Goal: Task Accomplishment & Management: Complete application form

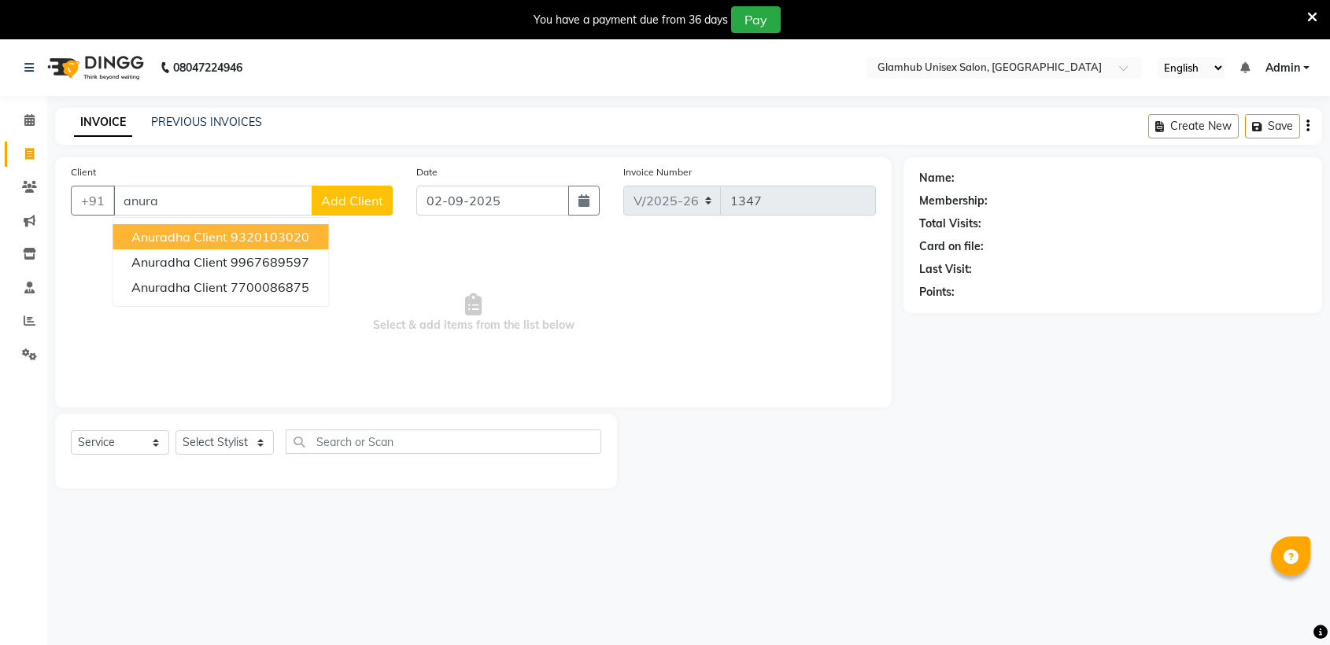
select select "7771"
select select "service"
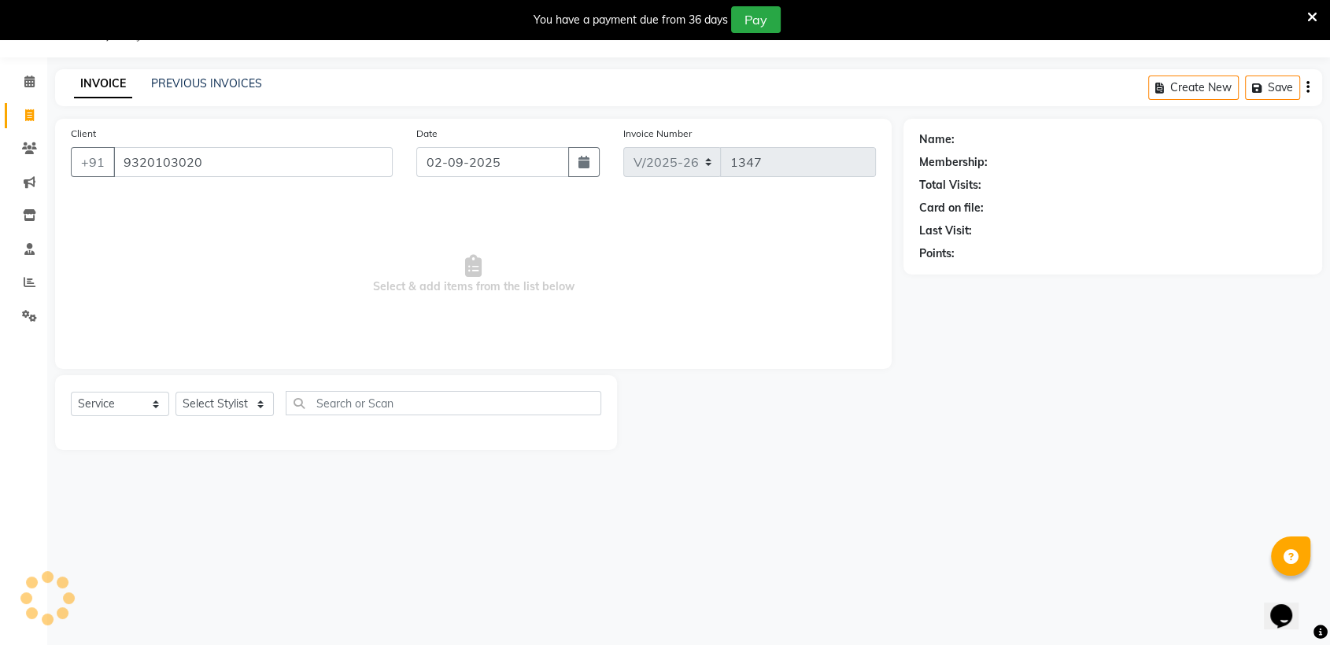
type input "9320103020"
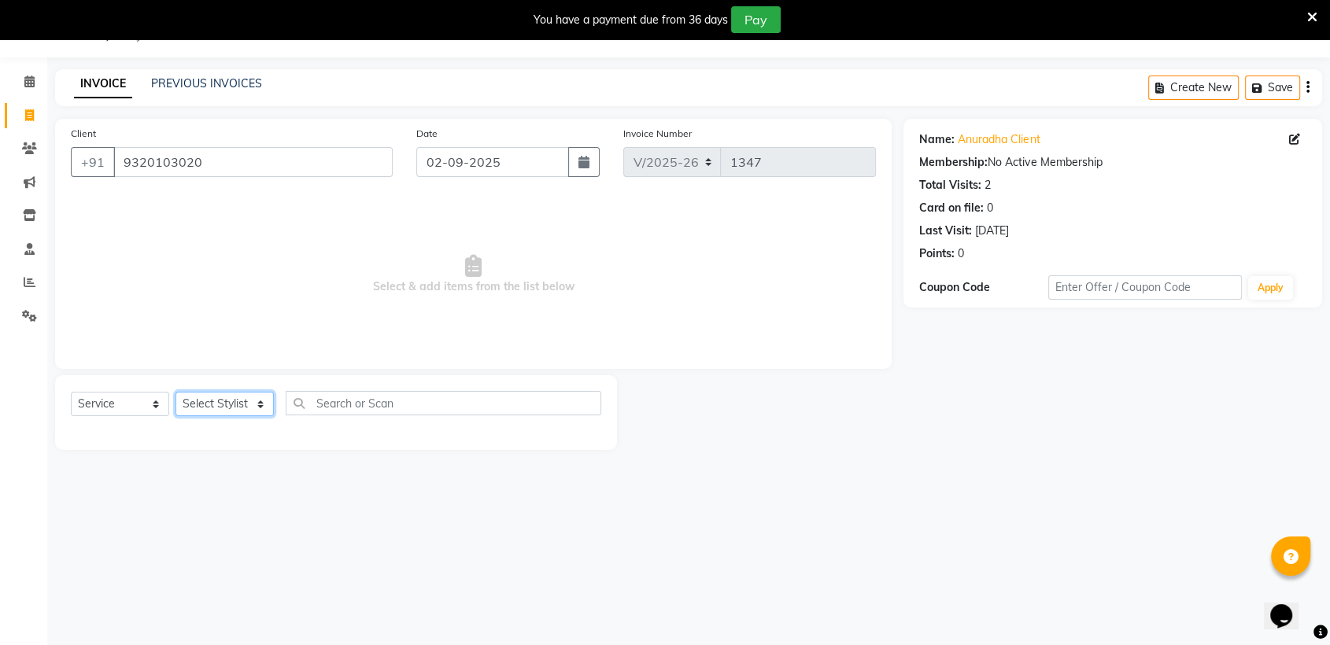
click at [242, 404] on select "Select Stylist [PERSON_NAME] [PERSON_NAME] [PERSON_NAME] radha [PERSON_NAME] [P…" at bounding box center [224, 404] width 98 height 24
select select "81198"
click at [175, 392] on select "Select Stylist [PERSON_NAME] [PERSON_NAME] [PERSON_NAME] radha [PERSON_NAME] [P…" at bounding box center [224, 404] width 98 height 24
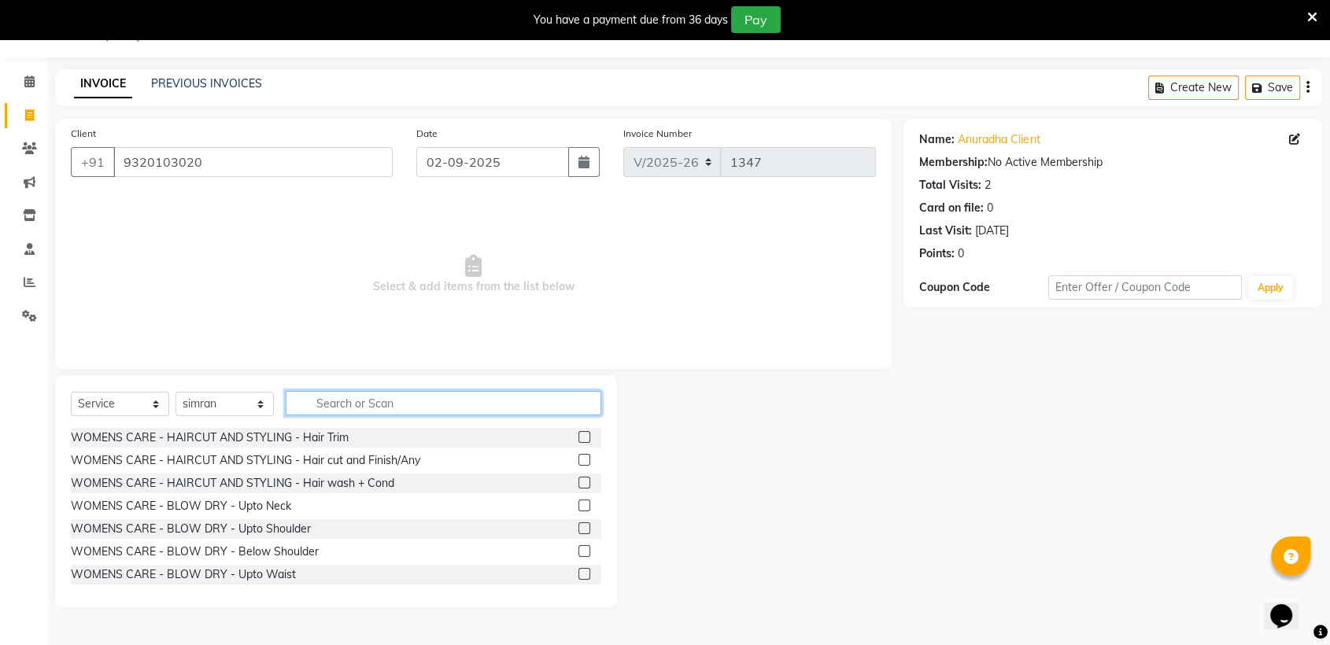
click at [395, 406] on input "text" at bounding box center [444, 403] width 316 height 24
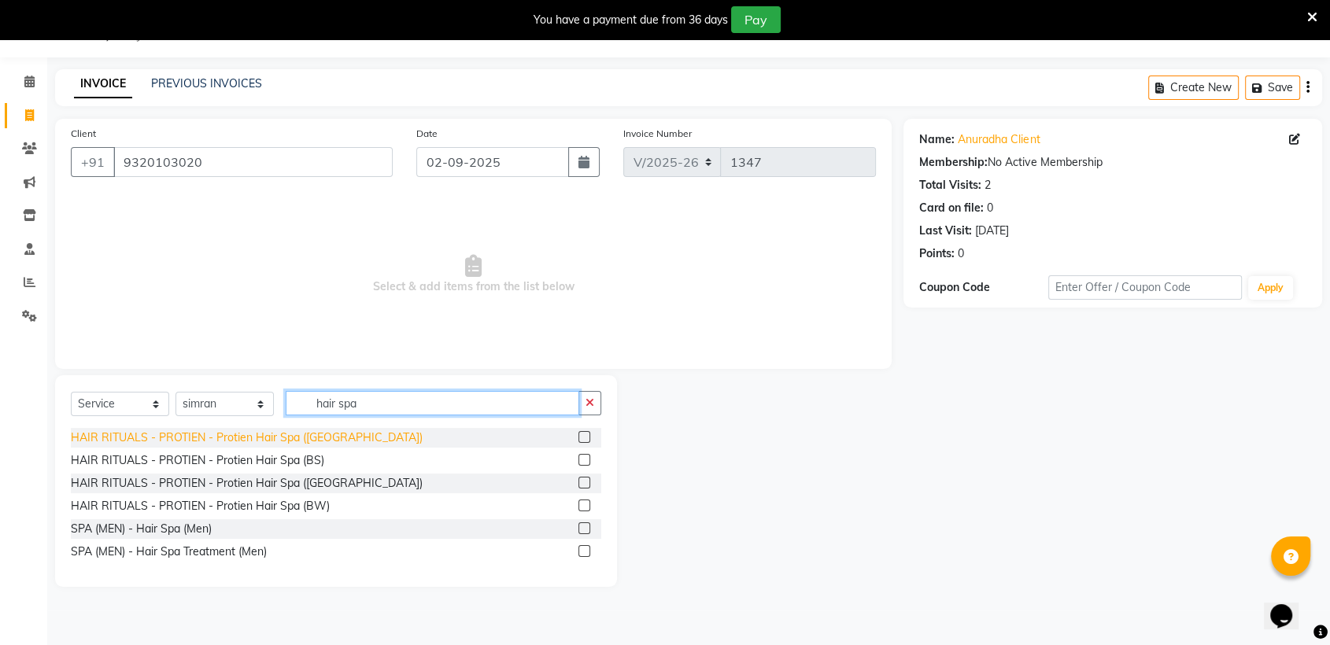
type input "hair spa"
click at [316, 441] on div "HAIR RITUALS - PROTIEN - Protien Hair Spa ([GEOGRAPHIC_DATA])" at bounding box center [247, 438] width 352 height 17
checkbox input "false"
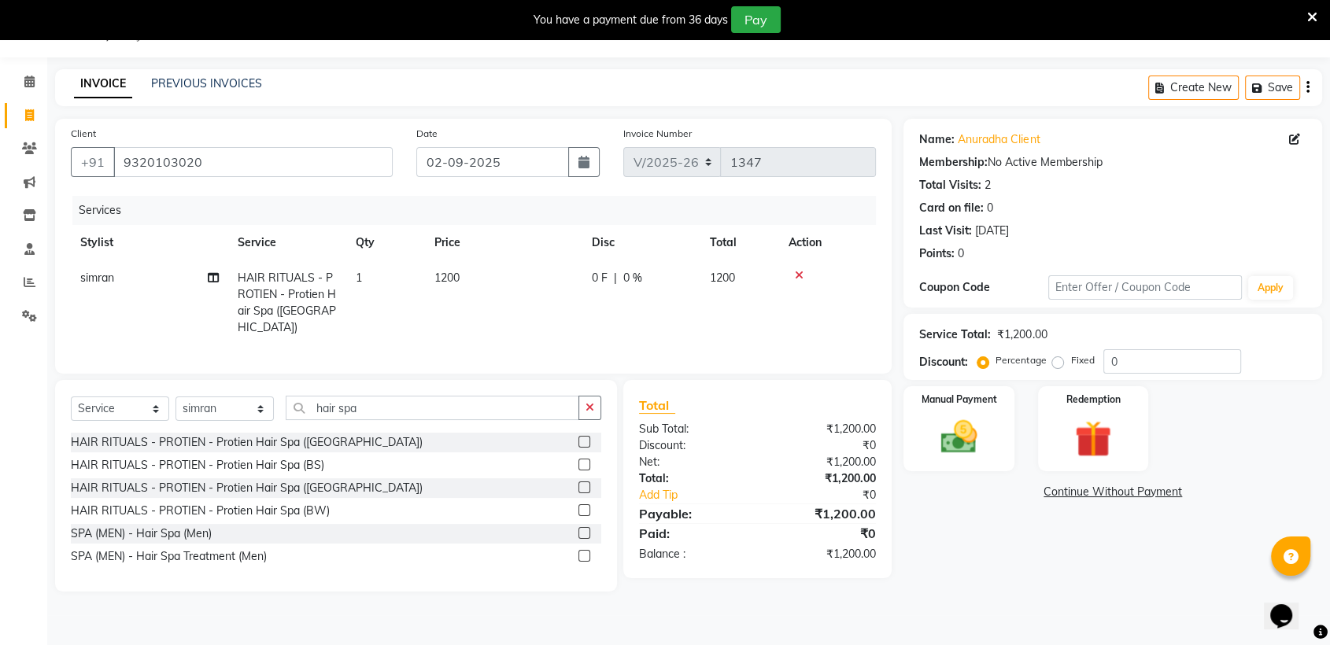
click at [796, 277] on icon at bounding box center [799, 275] width 9 height 11
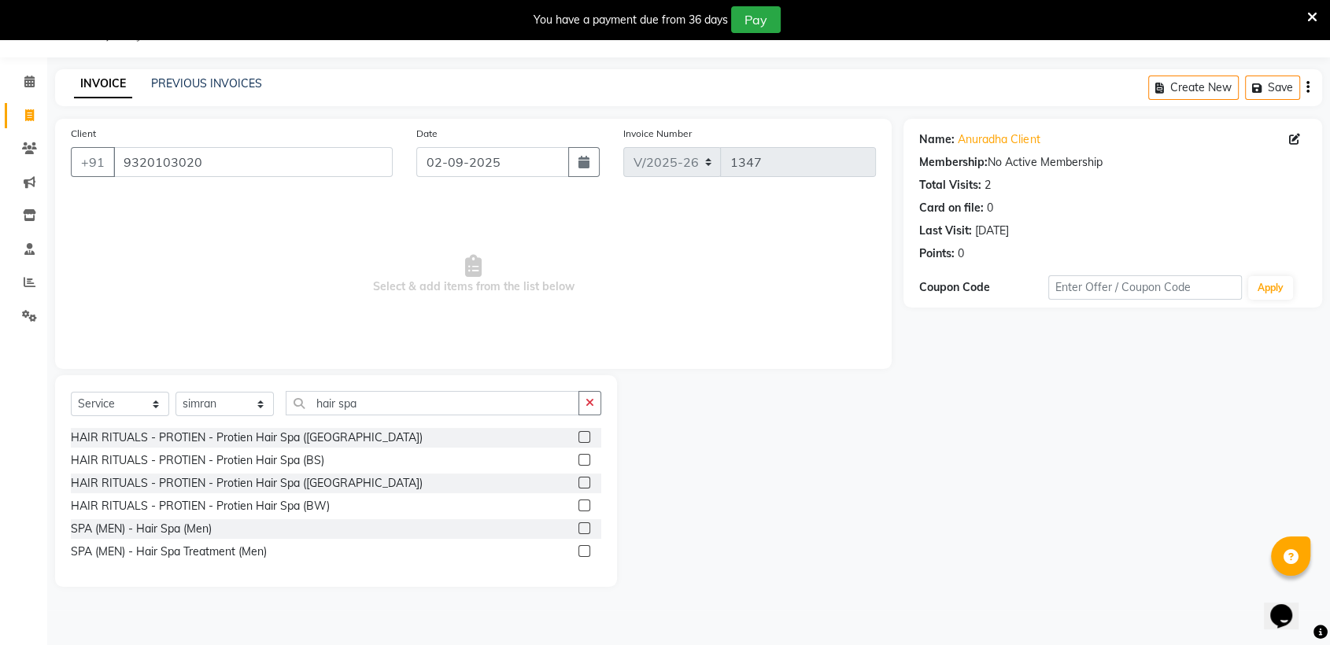
click at [581, 455] on label at bounding box center [584, 460] width 12 height 12
click at [581, 456] on input "checkbox" at bounding box center [583, 461] width 10 height 10
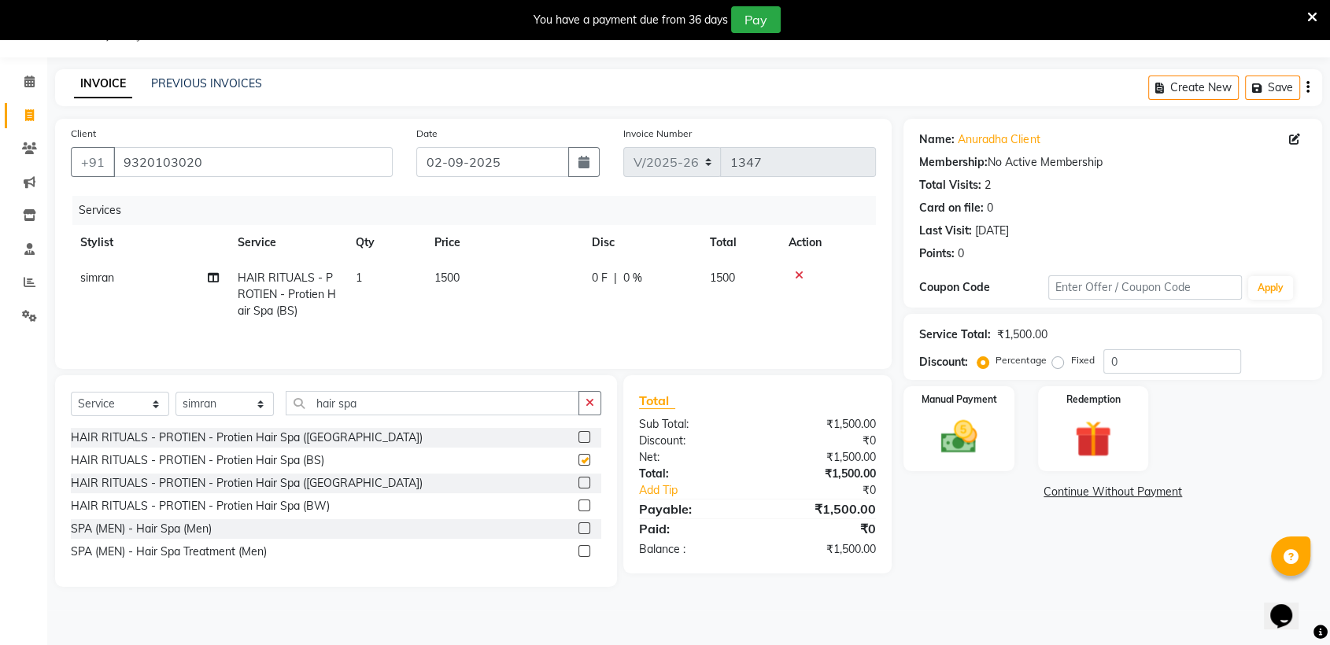
checkbox input "false"
click at [308, 156] on input "9320103020" at bounding box center [252, 162] width 279 height 30
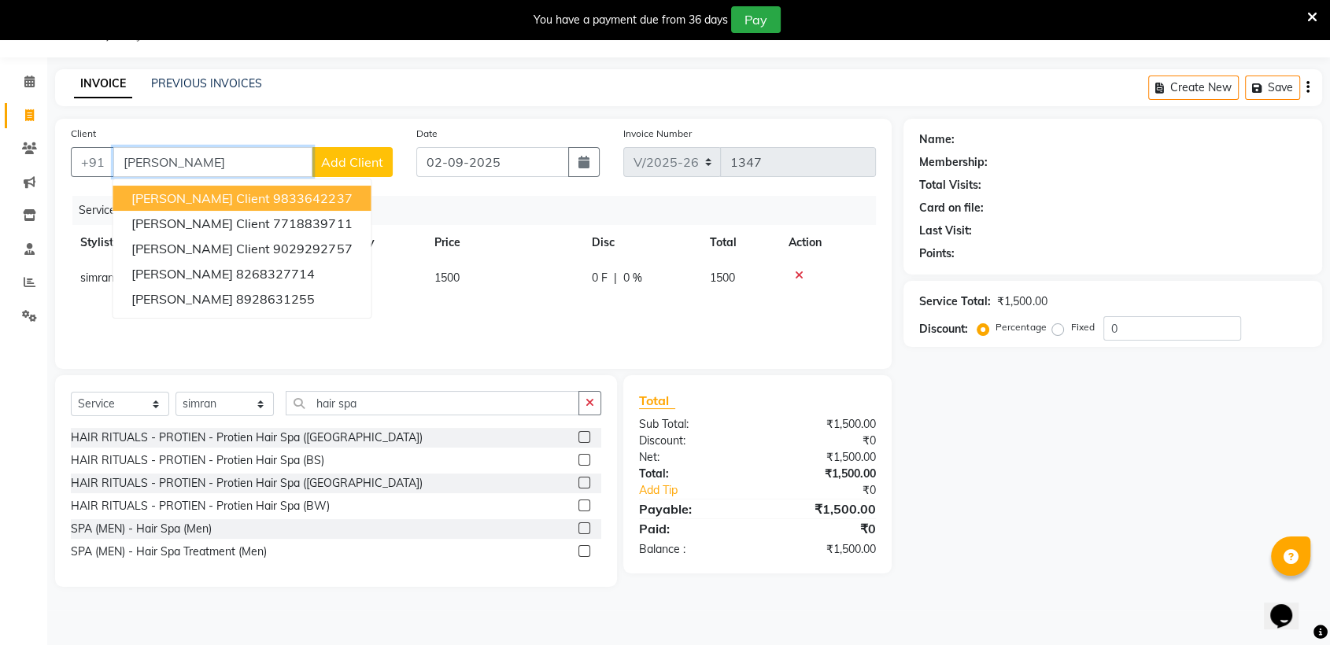
click at [286, 194] on ngb-highlight "9833642237" at bounding box center [312, 198] width 79 height 16
type input "9833642237"
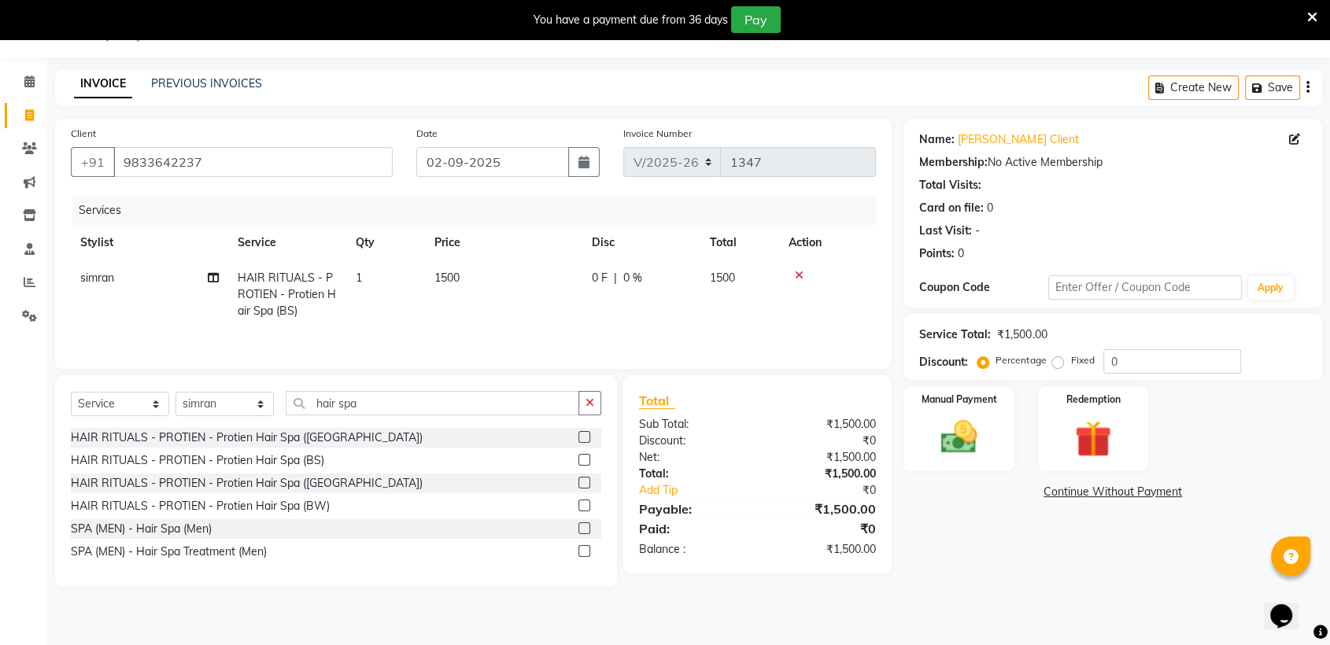
click at [799, 277] on icon at bounding box center [799, 275] width 9 height 11
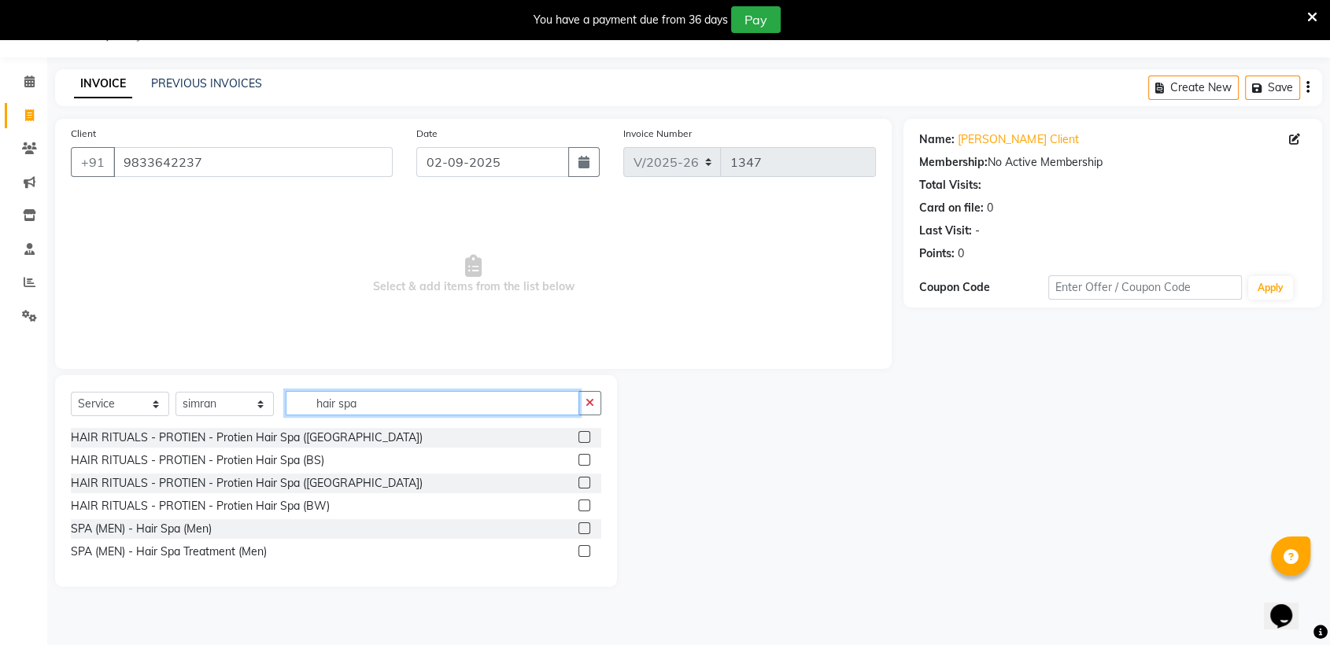
click at [438, 403] on input "hair spa" at bounding box center [433, 403] width 294 height 24
type input "h"
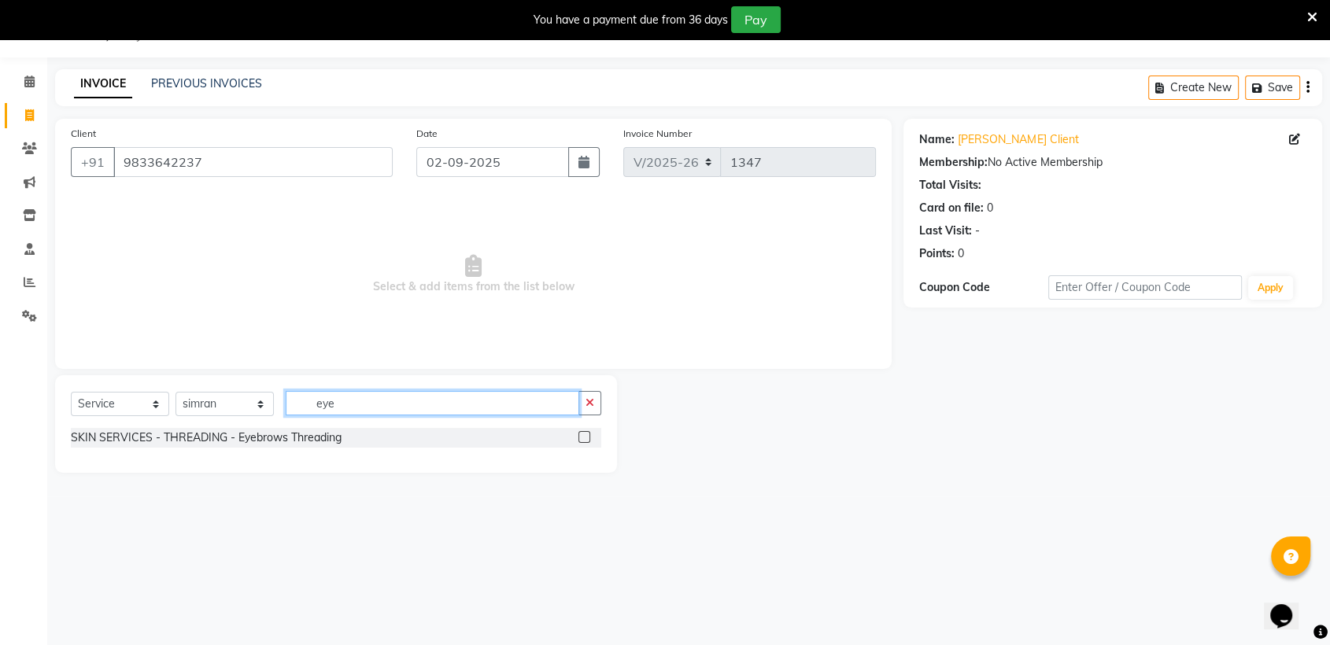
type input "eye"
click at [585, 432] on label at bounding box center [584, 437] width 12 height 12
click at [585, 433] on input "checkbox" at bounding box center [583, 438] width 10 height 10
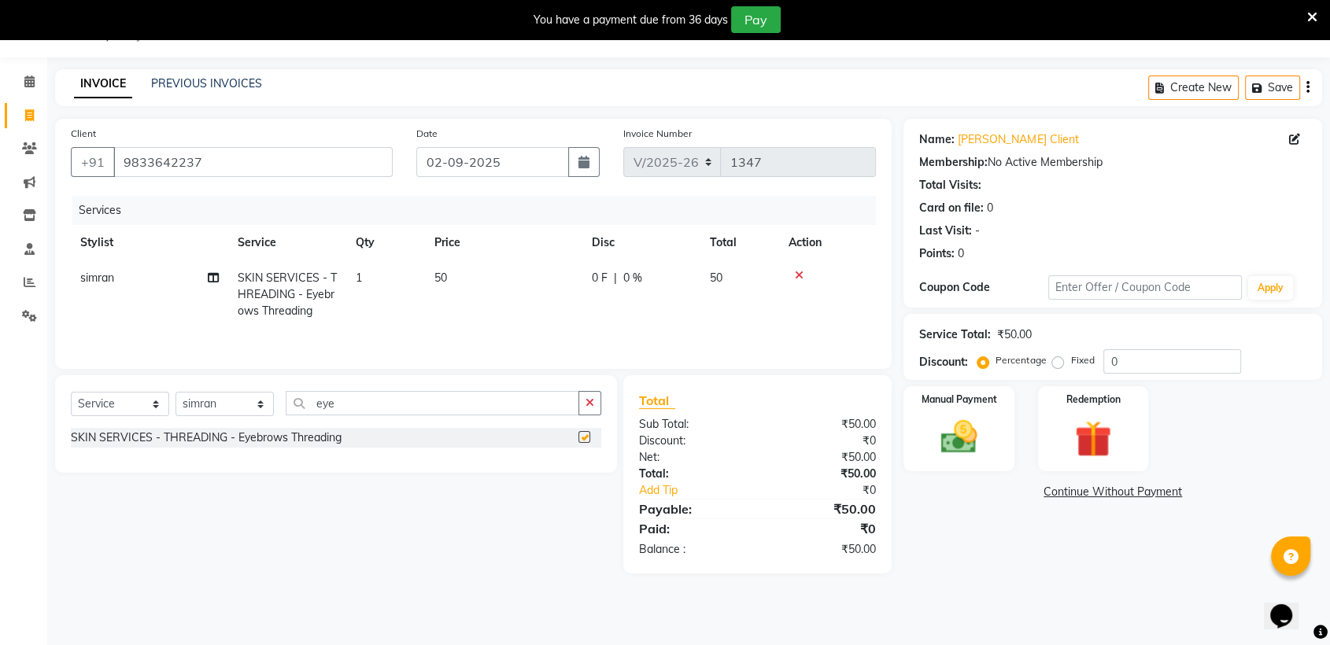
checkbox input "false"
click at [237, 404] on select "Select Stylist [PERSON_NAME] [PERSON_NAME] [PERSON_NAME] radha [PERSON_NAME] [P…" at bounding box center [224, 404] width 98 height 24
select select "84045"
click at [175, 393] on select "Select Stylist [PERSON_NAME] [PERSON_NAME] [PERSON_NAME] radha [PERSON_NAME] [P…" at bounding box center [224, 404] width 98 height 24
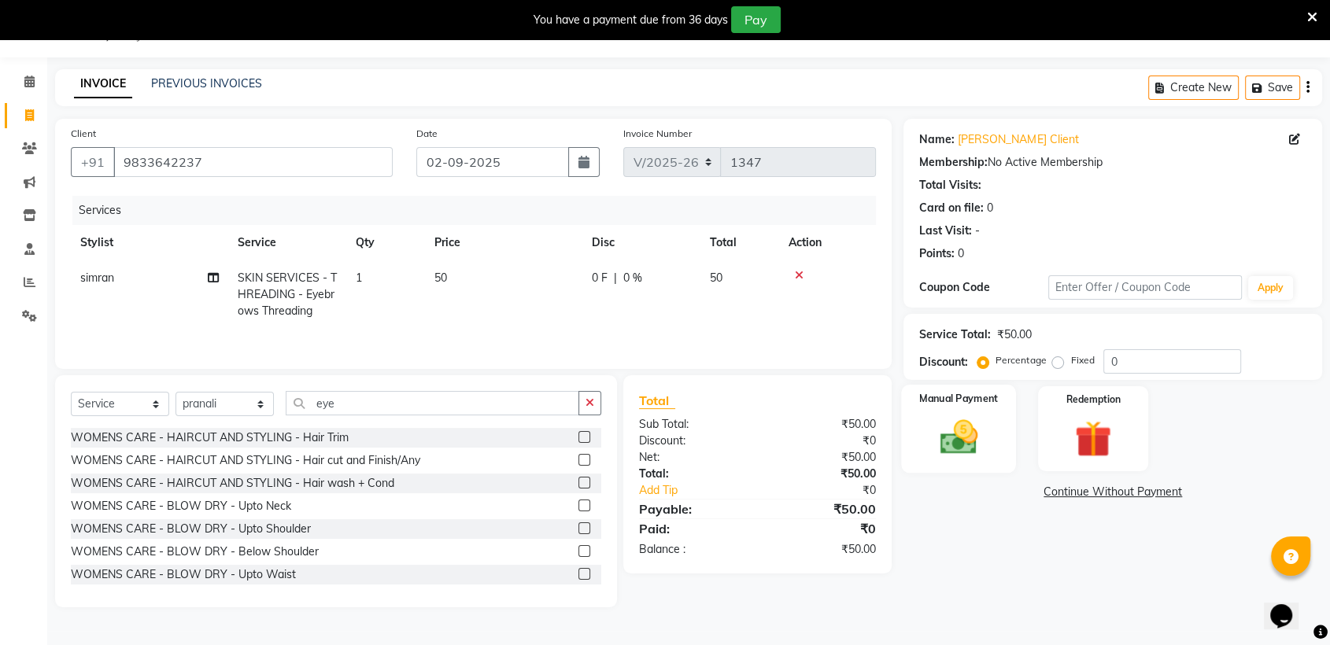
click at [963, 430] on img at bounding box center [958, 437] width 61 height 44
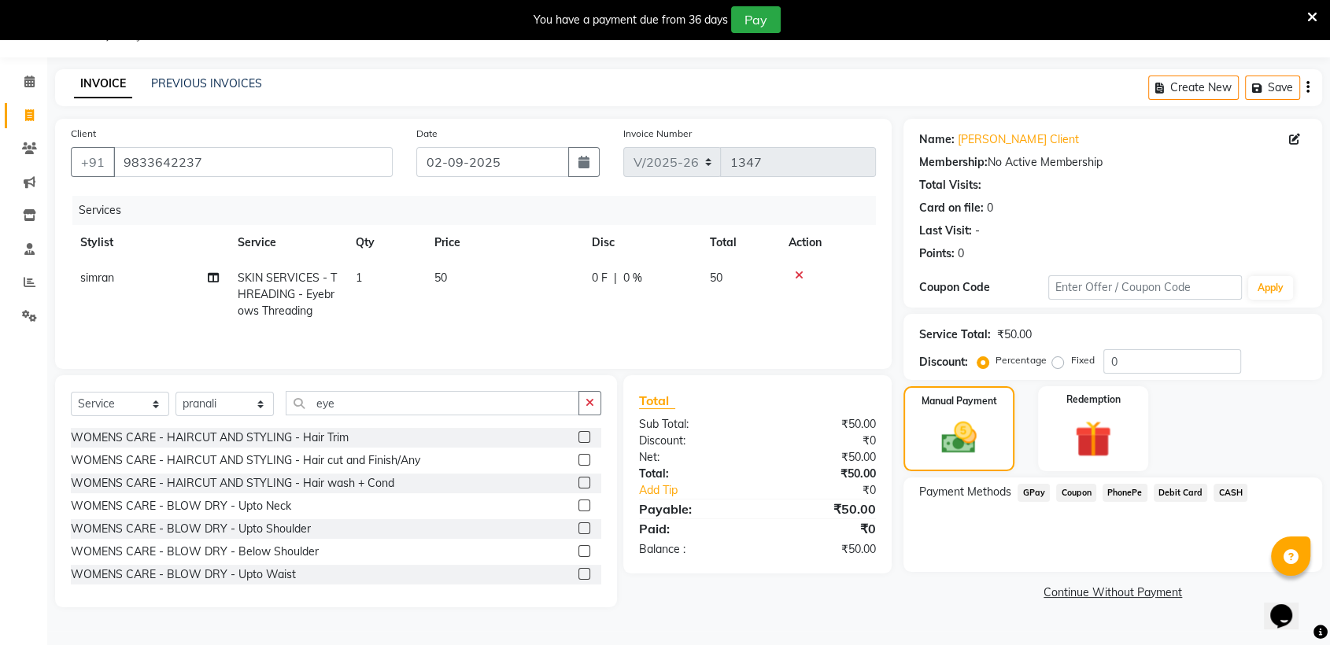
click at [1022, 499] on span "GPay" at bounding box center [1033, 493] width 32 height 18
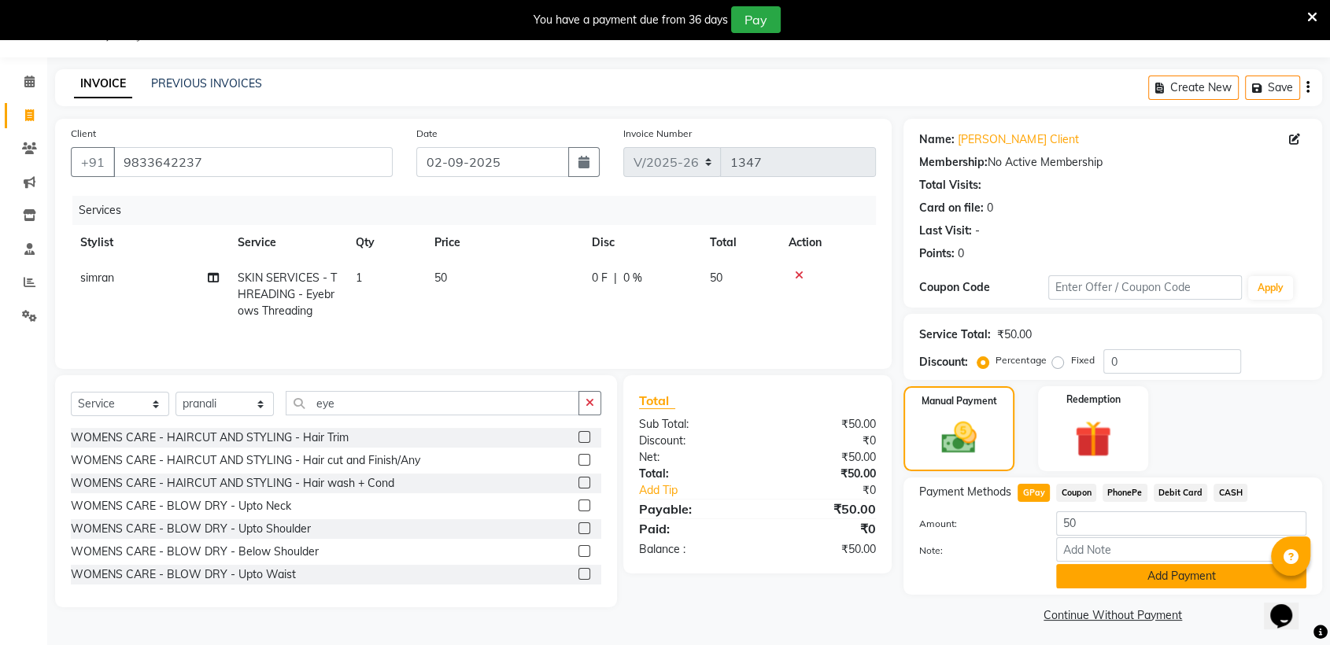
click at [1185, 567] on button "Add Payment" at bounding box center [1181, 576] width 250 height 24
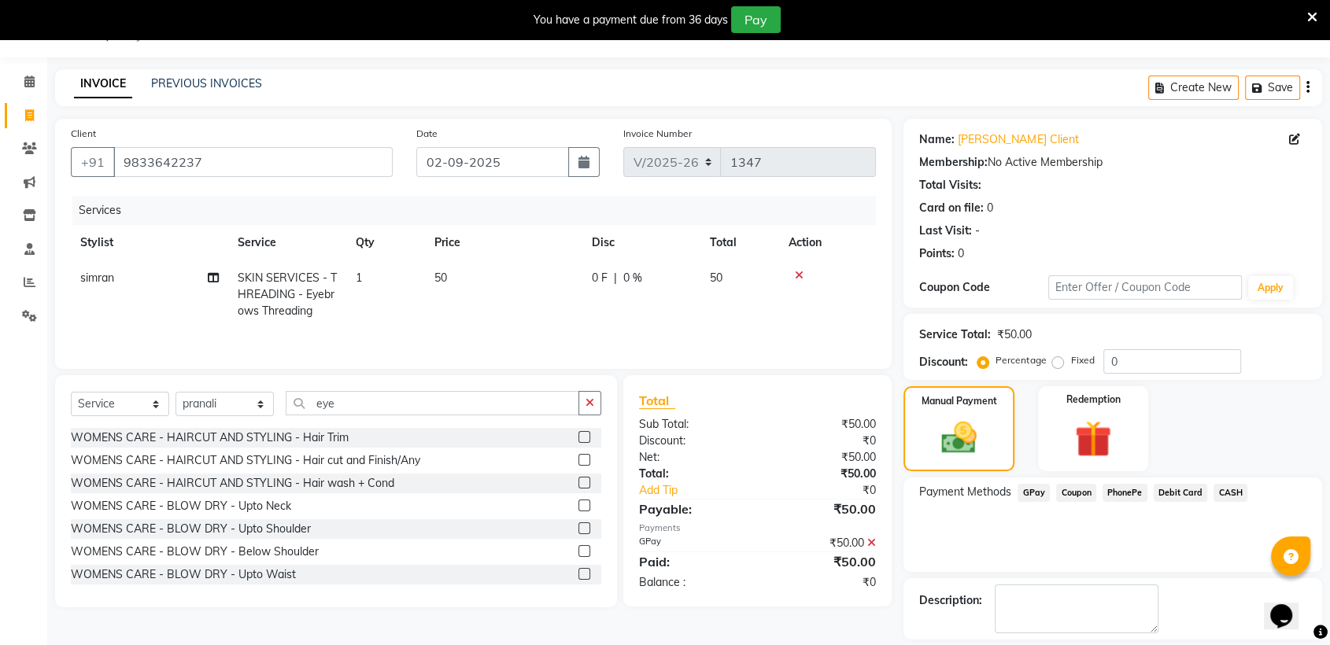
scroll to position [109, 0]
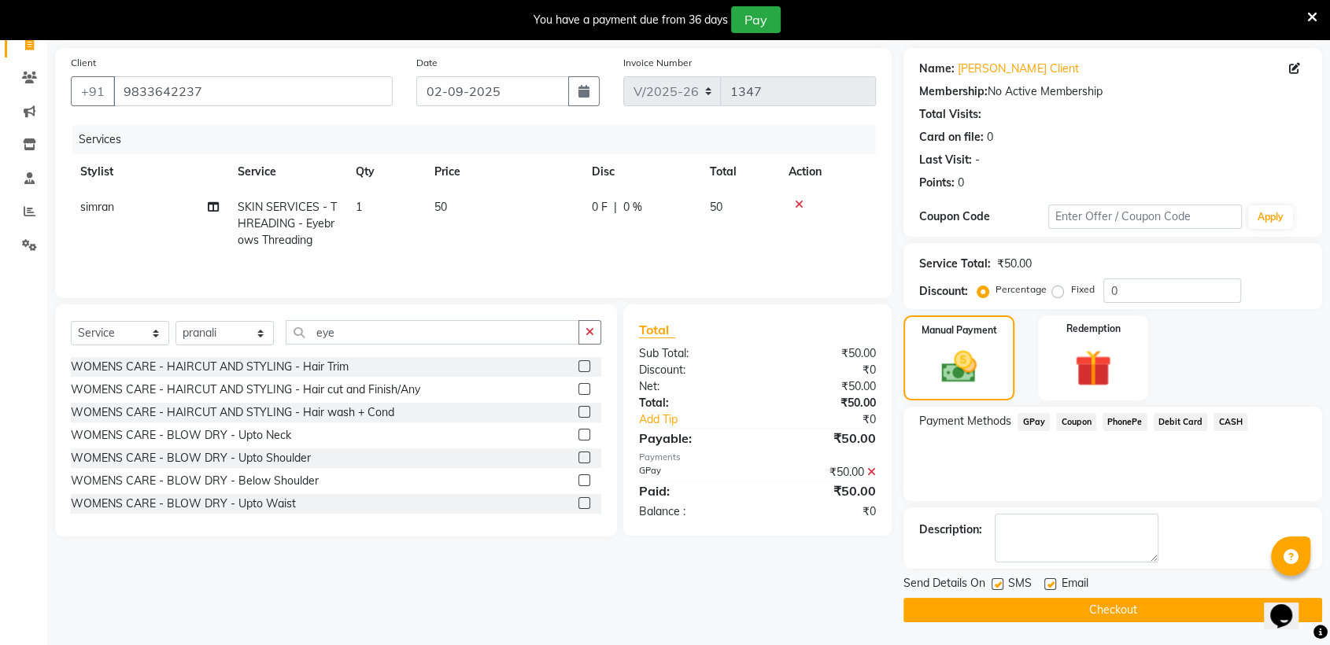
click at [1157, 606] on button "Checkout" at bounding box center [1112, 610] width 419 height 24
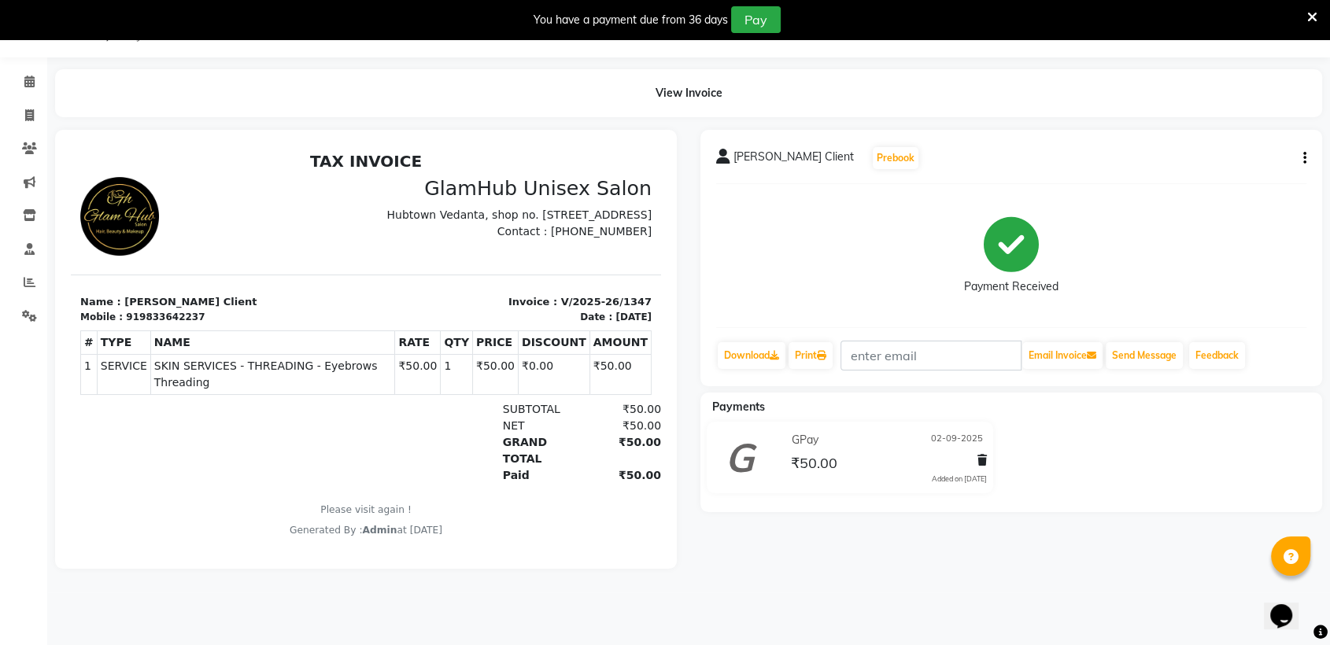
click at [953, 372] on div "[PERSON_NAME] Client Prebook Payment Received Download Print Email Invoice Send…" at bounding box center [1011, 258] width 622 height 257
click at [944, 367] on input "text" at bounding box center [930, 356] width 181 height 30
click at [779, 357] on icon at bounding box center [774, 355] width 9 height 9
click at [28, 116] on icon at bounding box center [29, 115] width 9 height 12
select select "service"
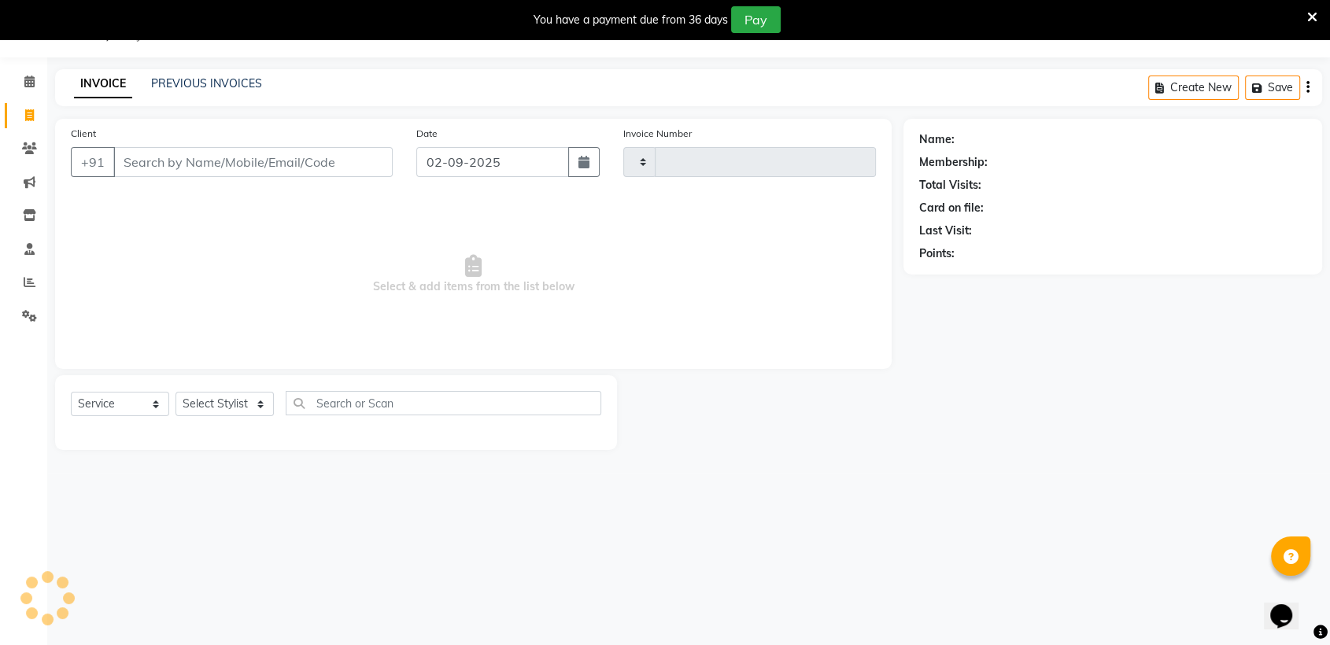
type input "1348"
select select "7771"
click at [192, 80] on link "PREVIOUS INVOICES" at bounding box center [206, 83] width 111 height 14
